Goal: Task Accomplishment & Management: Manage account settings

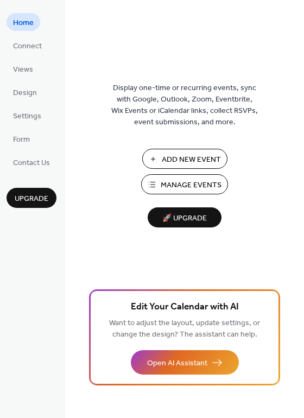
click at [203, 182] on span "Manage Events" at bounding box center [191, 185] width 61 height 11
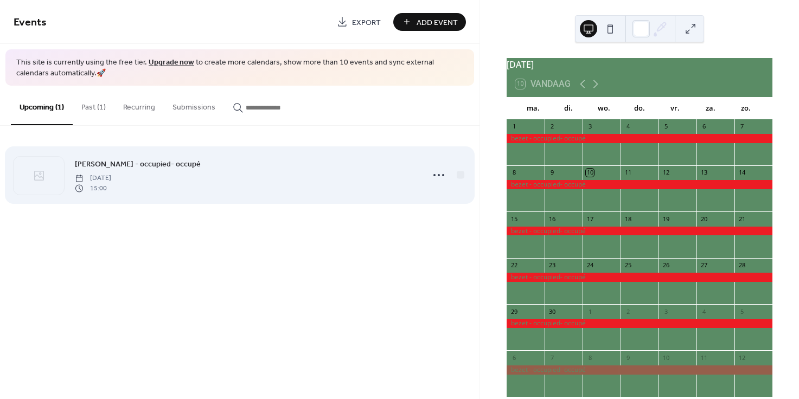
click at [132, 163] on span "[PERSON_NAME] - occupied- occupé" at bounding box center [138, 164] width 126 height 11
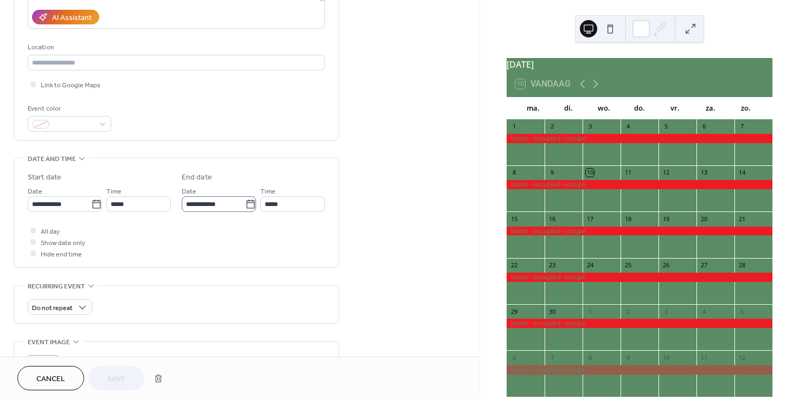
scroll to position [197, 0]
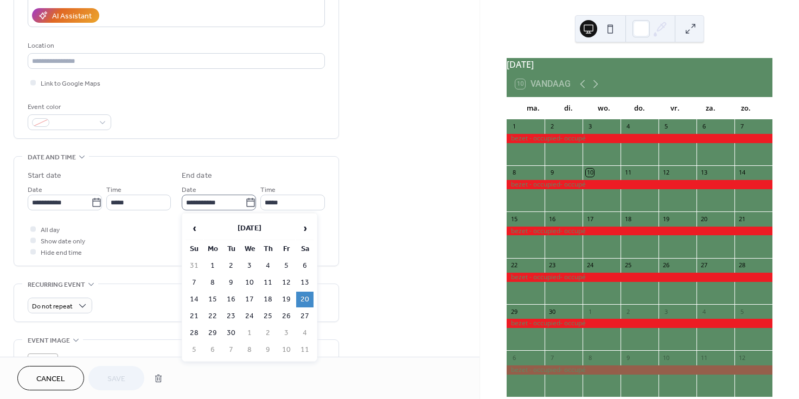
click at [249, 202] on icon at bounding box center [250, 202] width 11 height 11
click at [245, 202] on input "**********" at bounding box center [213, 203] width 63 height 16
click at [302, 229] on span "›" at bounding box center [305, 228] width 16 height 22
click at [197, 229] on span "‹" at bounding box center [194, 228] width 16 height 22
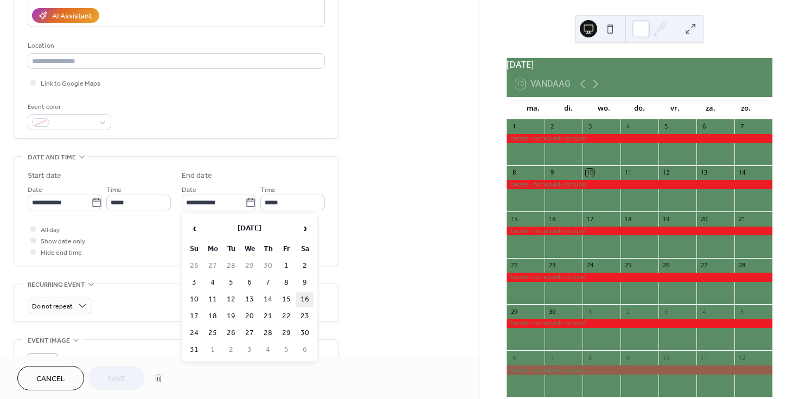
click at [303, 294] on td "16" at bounding box center [304, 300] width 17 height 16
type input "**********"
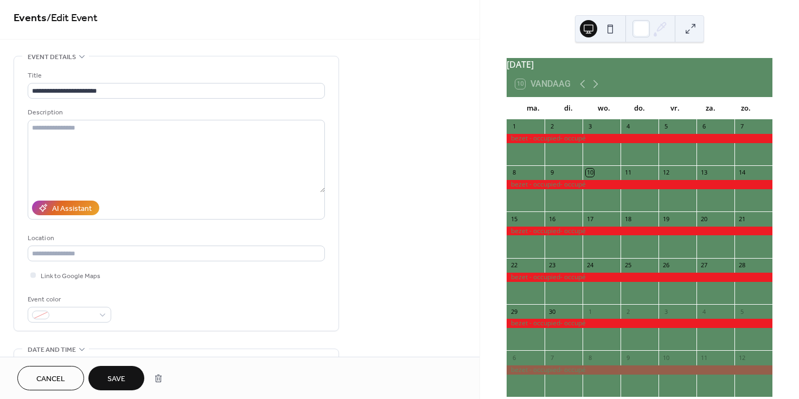
scroll to position [0, 0]
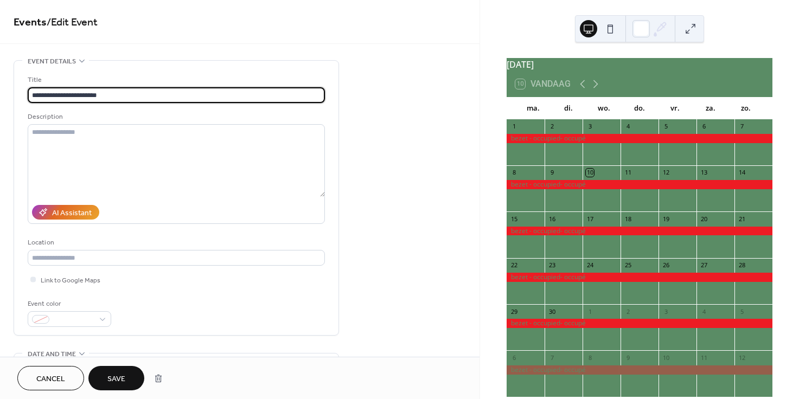
click at [157, 95] on input "**********" at bounding box center [176, 95] width 297 height 16
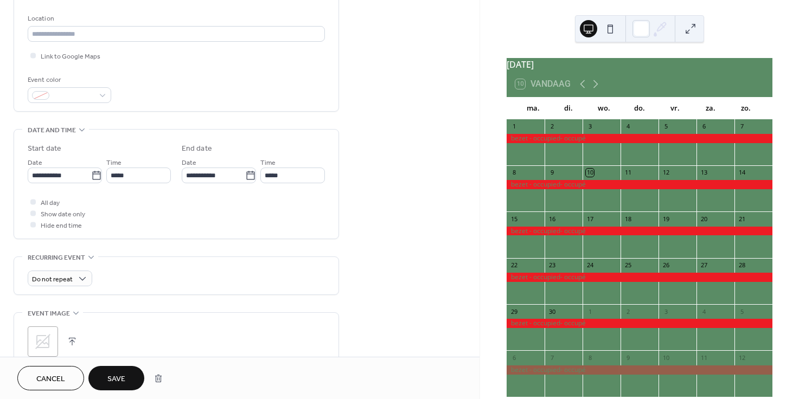
scroll to position [234, 0]
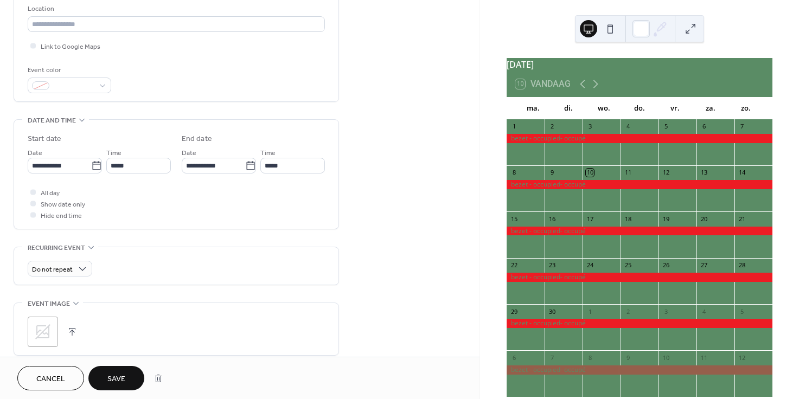
click at [62, 384] on span "Cancel" at bounding box center [50, 379] width 29 height 11
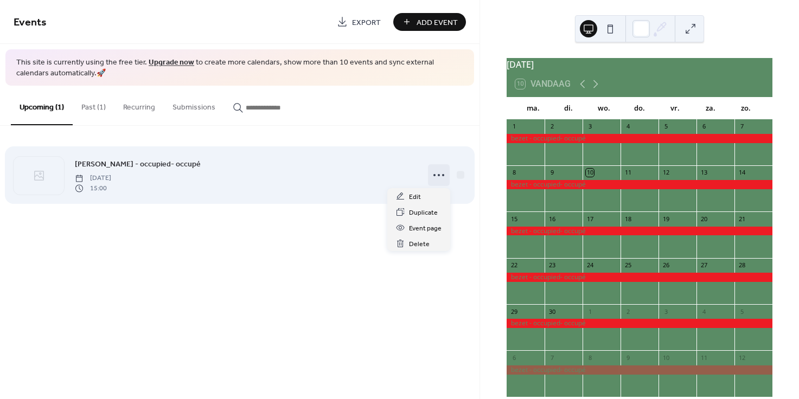
click at [440, 176] on icon at bounding box center [438, 174] width 17 height 17
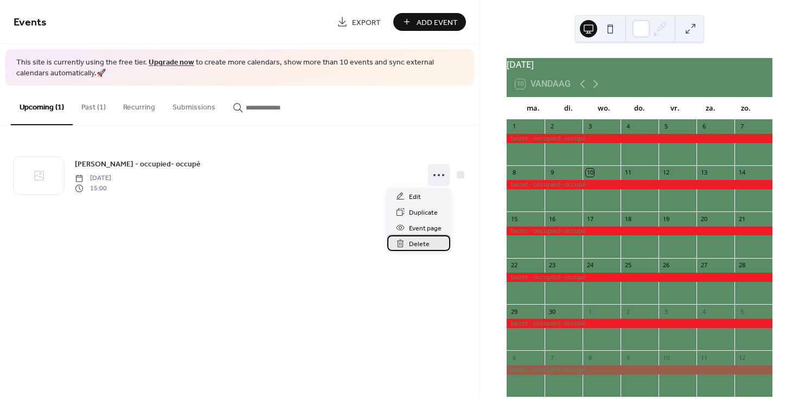
click at [418, 243] on span "Delete" at bounding box center [419, 244] width 21 height 11
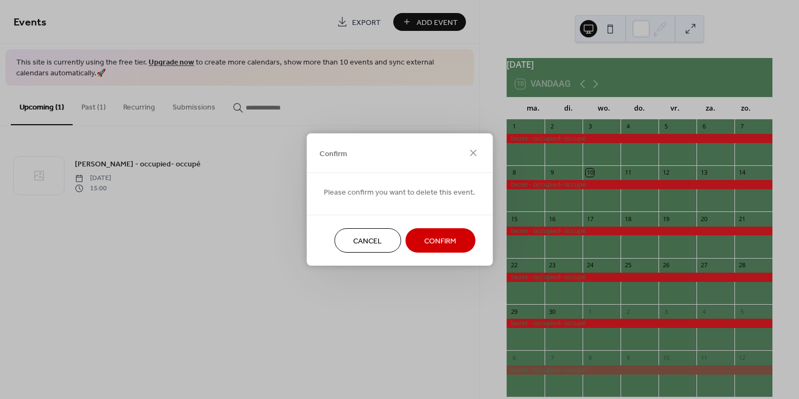
click at [430, 241] on span "Confirm" at bounding box center [440, 241] width 32 height 11
